Goal: Task Accomplishment & Management: Manage account settings

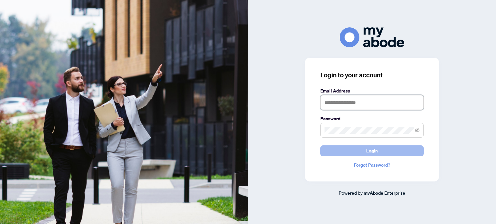
type input "**********"
click at [364, 155] on button "Login" at bounding box center [371, 151] width 103 height 11
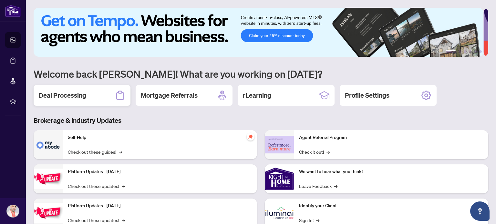
click at [85, 97] on h2 "Deal Processing" at bounding box center [62, 95] width 47 height 9
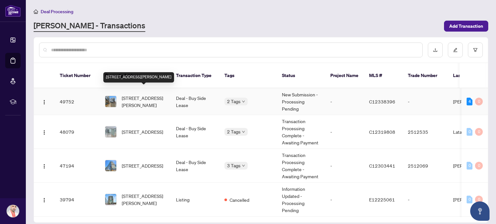
click at [133, 95] on span "[STREET_ADDRESS][PERSON_NAME]" at bounding box center [144, 102] width 44 height 14
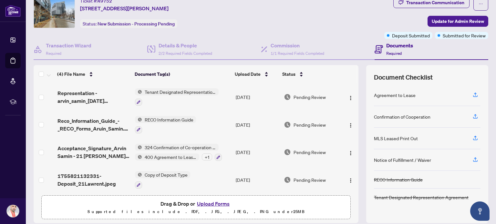
scroll to position [2, 0]
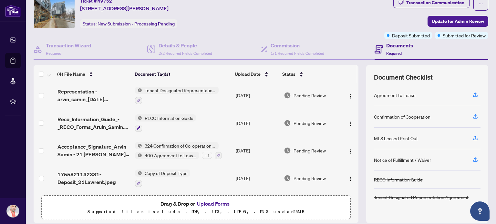
click at [215, 206] on button "Upload Forms" at bounding box center [213, 204] width 36 height 8
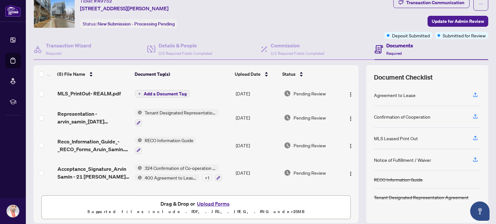
click at [148, 92] on span "Add a Document Tag" at bounding box center [165, 94] width 43 height 5
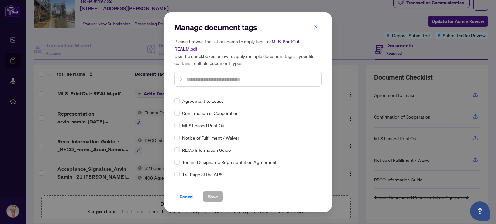
click at [202, 88] on div "Manage document tags Please browse the list or search to apply tags to: MLS_Pri…" at bounding box center [247, 57] width 147 height 70
click at [201, 125] on span "MLS Leased Print Out" at bounding box center [204, 125] width 44 height 7
click at [213, 197] on span "Save" at bounding box center [213, 197] width 10 height 10
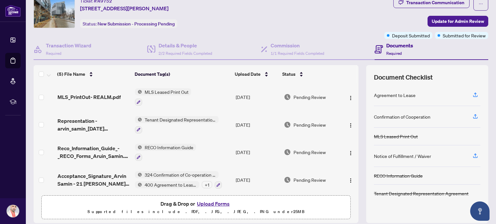
scroll to position [29, 0]
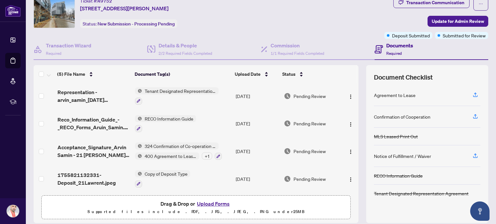
click at [203, 202] on button "Upload Forms" at bounding box center [213, 204] width 36 height 8
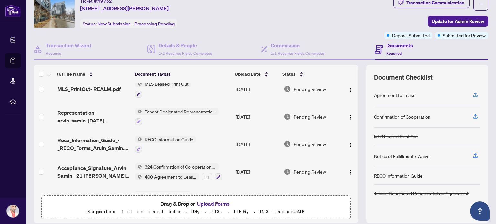
scroll to position [0, 0]
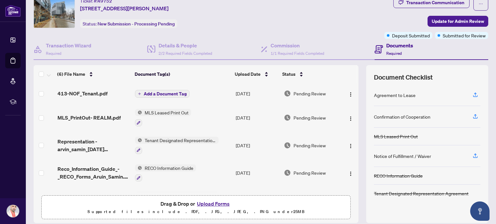
click at [171, 94] on span "Add a Document Tag" at bounding box center [165, 94] width 43 height 5
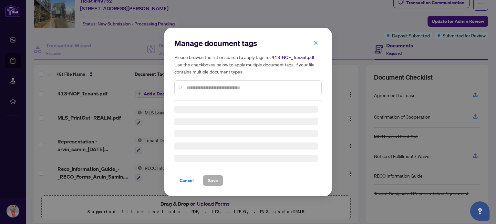
click at [191, 87] on div "Manage document tags Please browse the list or search to apply tags to: 413-NOF…" at bounding box center [247, 69] width 147 height 63
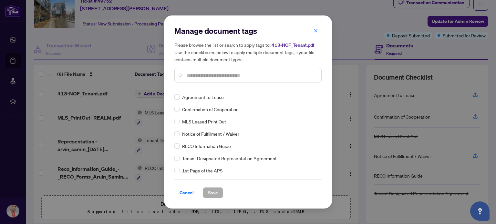
click at [201, 75] on input "text" at bounding box center [251, 75] width 130 height 7
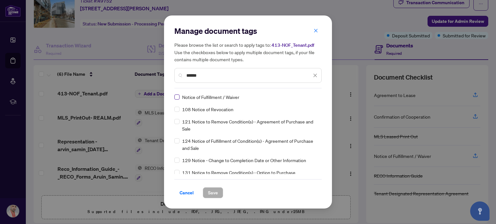
type input "******"
click at [217, 192] on span "Save" at bounding box center [213, 193] width 10 height 10
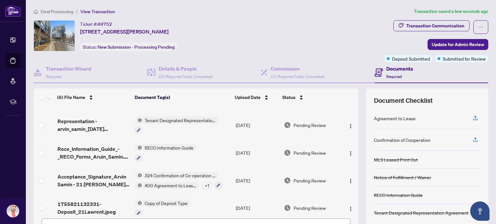
scroll to position [56, 0]
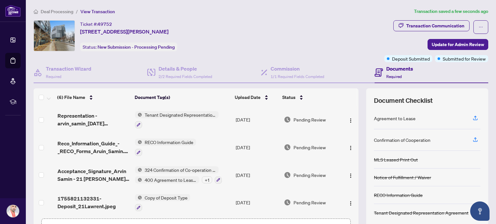
click at [173, 179] on span "400 Agreement to Lease - Residential" at bounding box center [170, 180] width 57 height 7
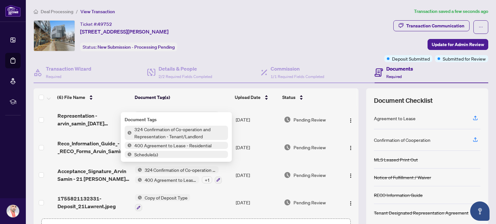
click at [31, 162] on main "Deal Processing / View Transaction Transaction saved a few seconds ago Ticket #…" at bounding box center [261, 112] width 470 height 224
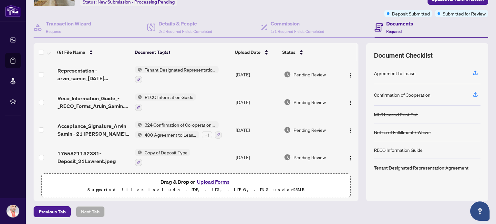
scroll to position [0, 0]
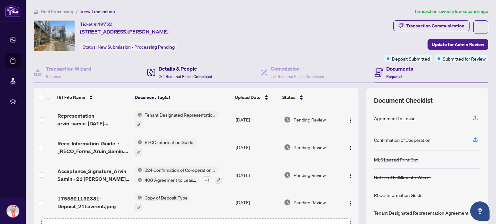
click at [176, 71] on h4 "Details & People" at bounding box center [186, 69] width 54 height 8
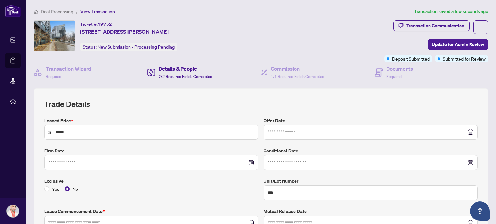
type input "**********"
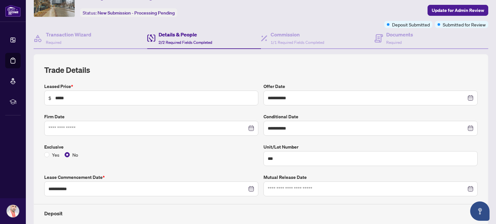
scroll to position [34, 0]
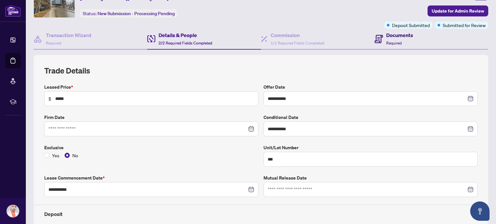
click at [386, 43] on span "Required" at bounding box center [393, 43] width 15 height 5
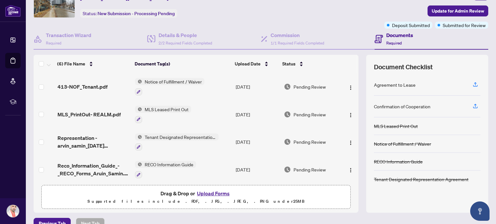
click at [210, 192] on button "Upload Forms" at bounding box center [213, 194] width 36 height 8
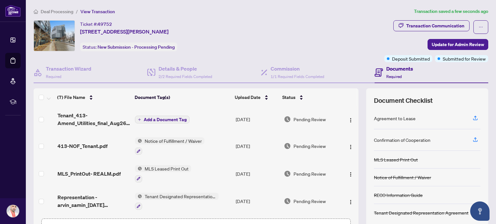
click at [147, 118] on span "Add a Document Tag" at bounding box center [165, 120] width 43 height 5
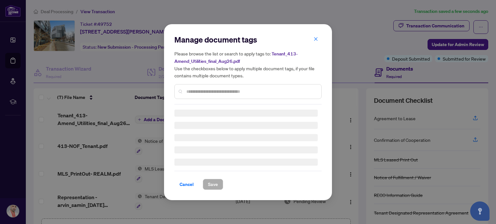
click at [201, 92] on div "Manage document tags Please browse the list or search to apply tags to: Tenant_…" at bounding box center [247, 70] width 147 height 70
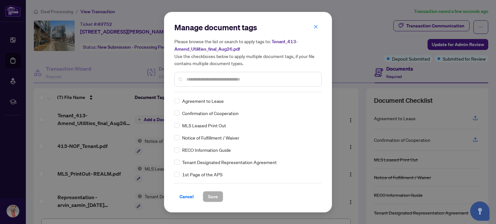
click at [201, 77] on input "text" at bounding box center [251, 79] width 130 height 7
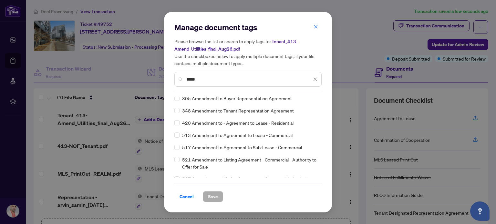
scroll to position [86, 0]
type input "*****"
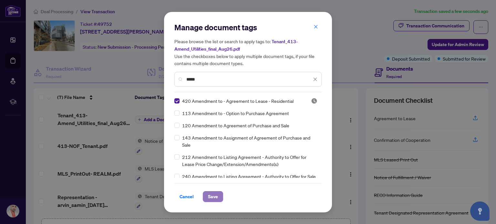
click at [215, 198] on span "Save" at bounding box center [213, 197] width 10 height 10
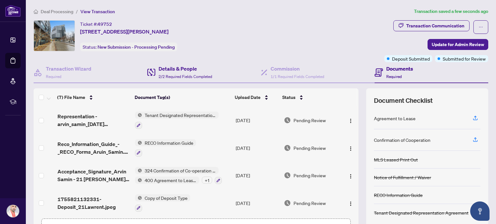
scroll to position [45, 0]
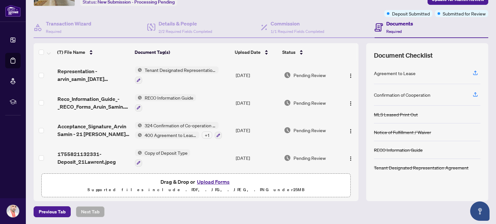
click at [214, 181] on button "Upload Forms" at bounding box center [213, 182] width 36 height 8
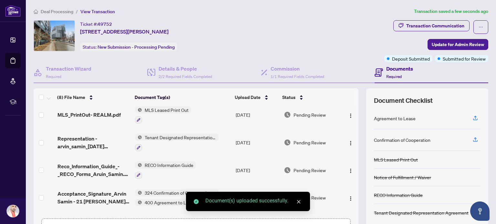
scroll to position [0, 0]
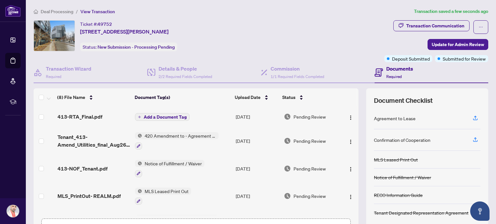
click at [152, 116] on span "Add a Document Tag" at bounding box center [165, 117] width 43 height 5
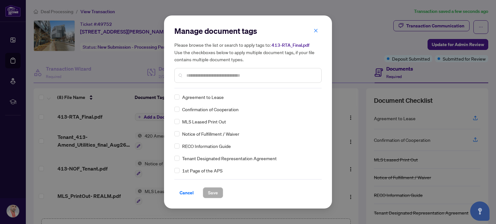
click at [199, 76] on input "text" at bounding box center [251, 75] width 130 height 7
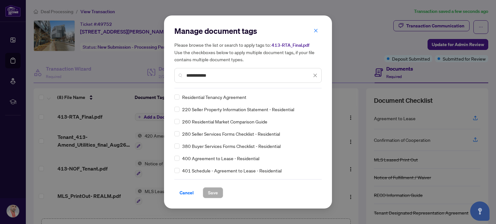
type input "**********"
click at [214, 194] on span "Save" at bounding box center [213, 193] width 10 height 10
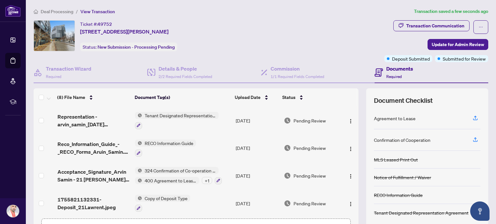
scroll to position [45, 0]
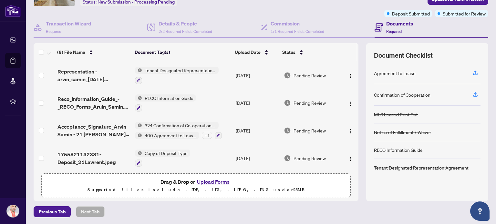
click at [202, 181] on button "Upload Forms" at bounding box center [213, 182] width 36 height 8
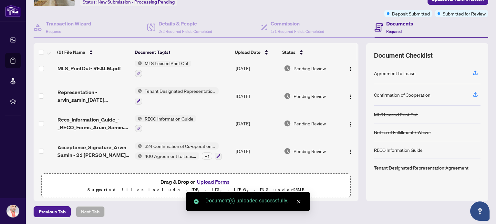
scroll to position [0, 0]
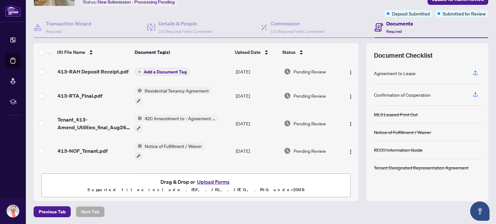
click at [174, 70] on span "Add a Document Tag" at bounding box center [165, 72] width 43 height 5
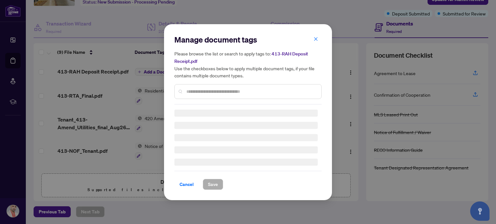
click at [195, 91] on div "Manage document tags Please browse the list or search to apply tags to: 413-RAH…" at bounding box center [247, 70] width 147 height 70
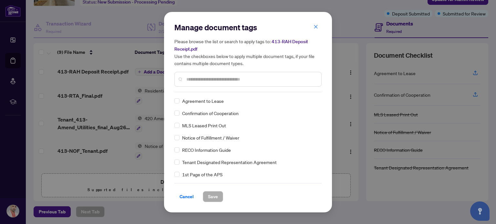
click at [197, 78] on input "text" at bounding box center [251, 79] width 130 height 7
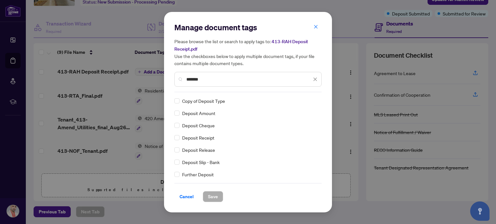
click at [174, 137] on div "Manage document tags Please browse the list or search to apply tags to: 413-RAH…" at bounding box center [248, 112] width 168 height 201
click at [209, 79] on input "*******" at bounding box center [248, 79] width 125 height 7
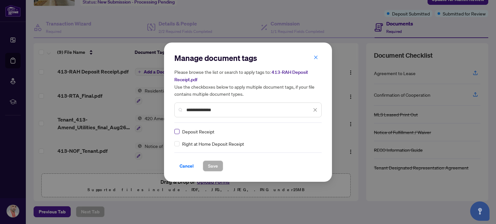
type input "**********"
click at [212, 167] on span "Save" at bounding box center [213, 166] width 10 height 10
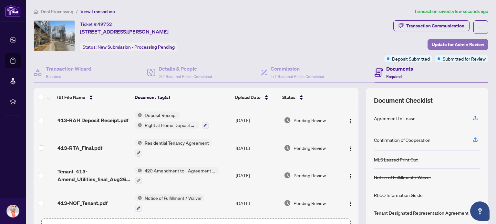
click at [448, 46] on span "Update for Admin Review" at bounding box center [458, 44] width 52 height 10
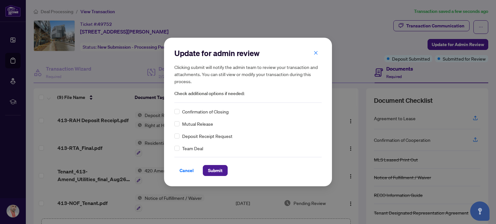
click at [207, 112] on span "Confirmation of Closing" at bounding box center [205, 111] width 46 height 7
click at [212, 171] on span "Submit" at bounding box center [215, 171] width 15 height 10
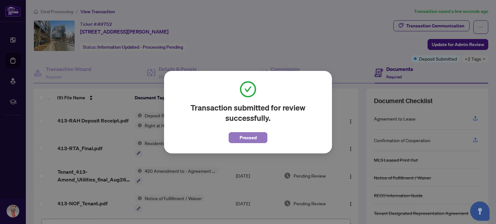
click at [243, 137] on span "Proceed" at bounding box center [248, 138] width 17 height 10
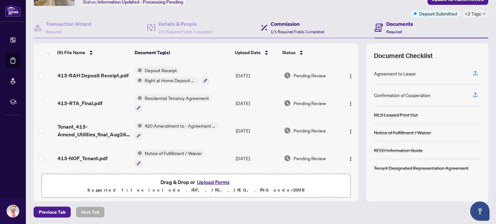
click at [266, 30] on div "Commission 1/1 Required Fields Completed" at bounding box center [292, 27] width 63 height 15
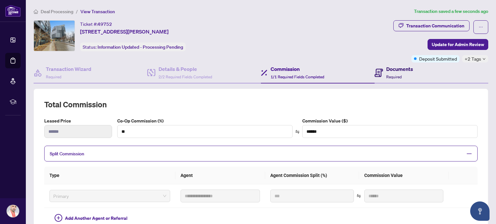
click at [386, 71] on h4 "Documents" at bounding box center [399, 69] width 27 height 8
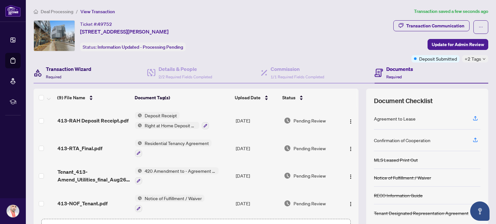
click at [72, 71] on h4 "Transaction Wizard" at bounding box center [69, 69] width 46 height 8
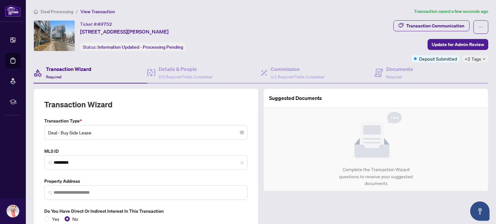
type input "**********"
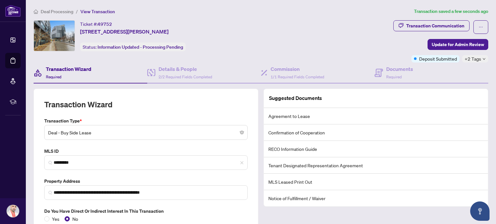
click at [66, 10] on span "Deal Processing" at bounding box center [57, 12] width 33 height 6
